Goal: Transaction & Acquisition: Purchase product/service

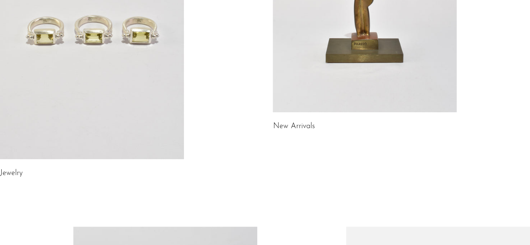
scroll to position [208, 0]
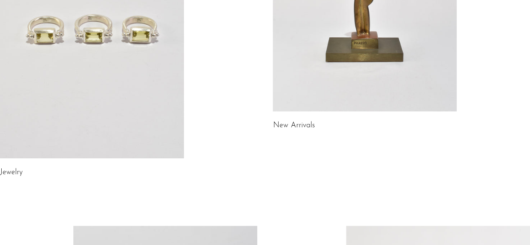
click at [42, 141] on link at bounding box center [92, 30] width 184 height 258
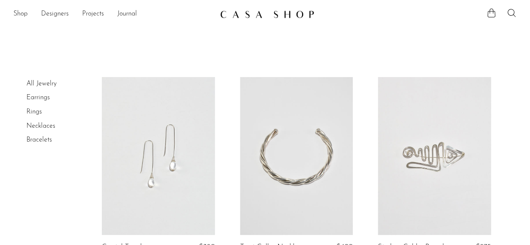
click at [35, 129] on link "Necklaces" at bounding box center [40, 126] width 29 height 7
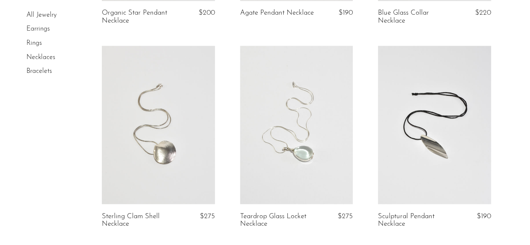
scroll to position [642, 0]
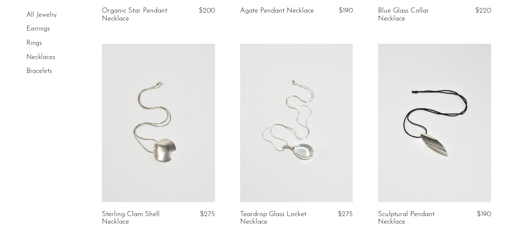
click at [38, 31] on link "Earrings" at bounding box center [37, 29] width 23 height 7
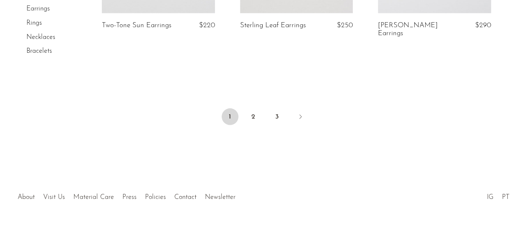
scroll to position [2439, 0]
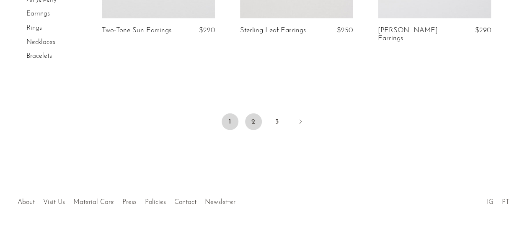
click at [255, 113] on link "2" at bounding box center [253, 121] width 17 height 17
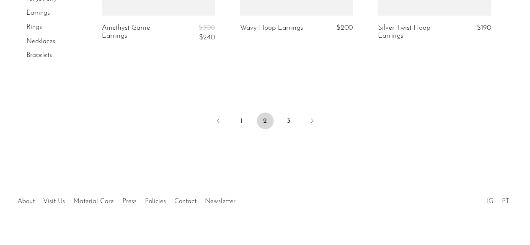
scroll to position [2455, 0]
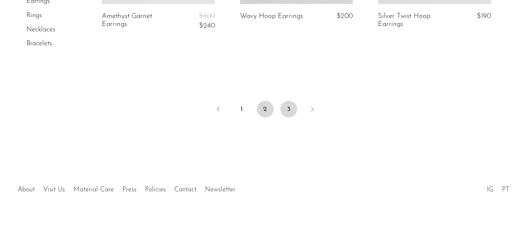
click at [292, 104] on link "3" at bounding box center [288, 109] width 17 height 17
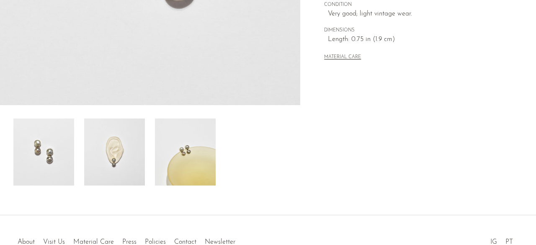
scroll to position [250, 0]
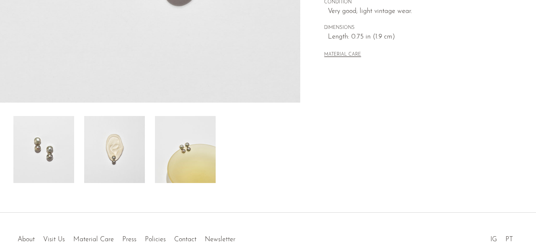
click at [154, 162] on div at bounding box center [149, 149] width 273 height 67
click at [174, 160] on img at bounding box center [185, 149] width 61 height 67
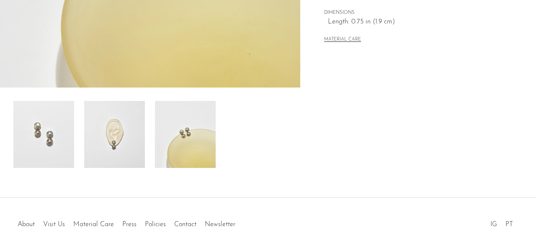
scroll to position [271, 0]
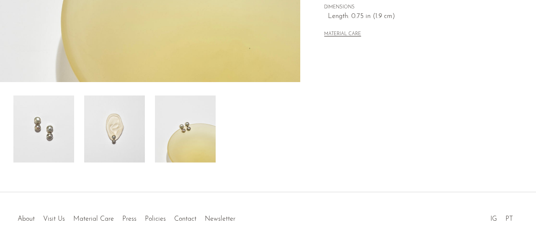
click at [132, 146] on img at bounding box center [114, 128] width 61 height 67
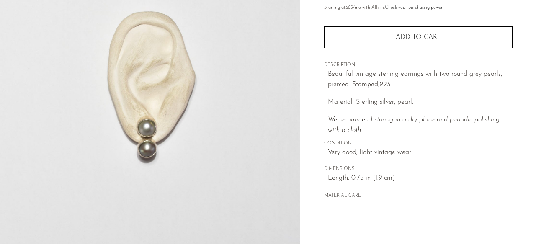
scroll to position [72, 0]
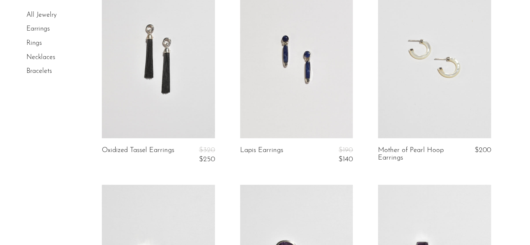
scroll to position [97, 0]
click at [414, 86] on link at bounding box center [434, 59] width 113 height 158
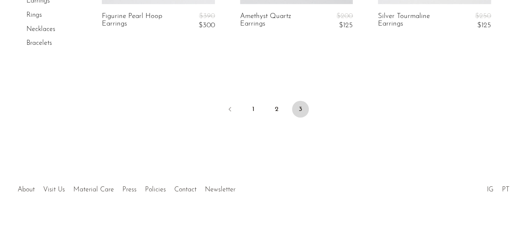
scroll to position [1251, 0]
click at [276, 113] on link "2" at bounding box center [276, 109] width 17 height 17
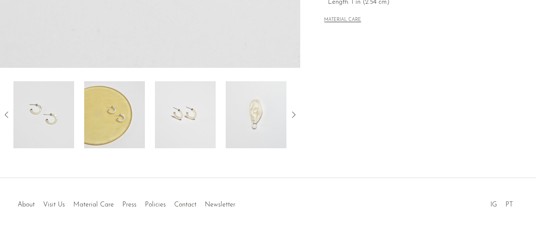
scroll to position [285, 0]
click at [134, 106] on img at bounding box center [114, 114] width 61 height 67
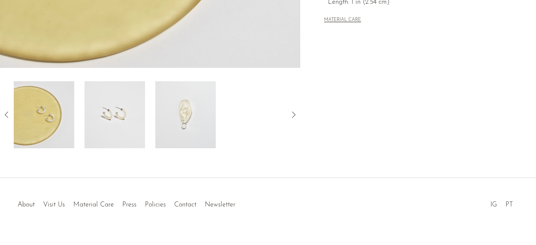
click at [186, 117] on img at bounding box center [185, 114] width 61 height 67
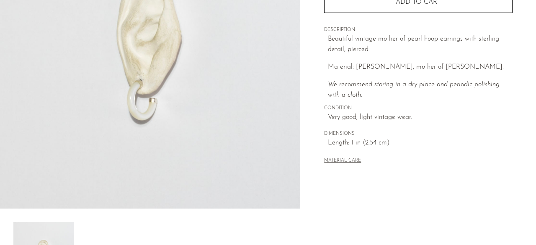
scroll to position [143, 0]
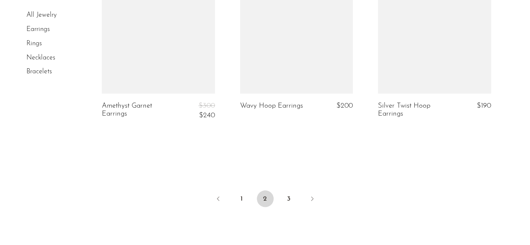
scroll to position [2366, 0]
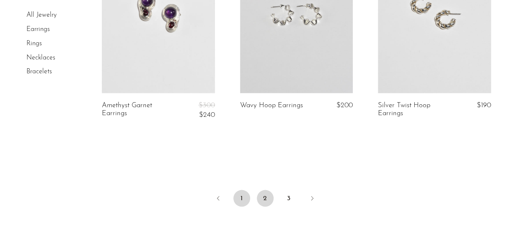
click at [239, 193] on link "1" at bounding box center [241, 198] width 17 height 17
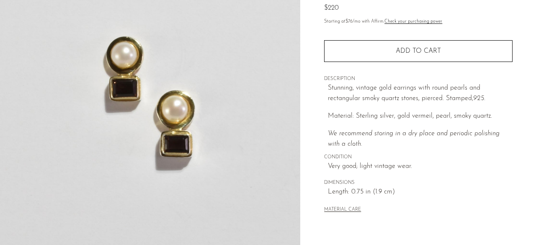
scroll to position [95, 0]
